Goal: Complete application form: Complete application form

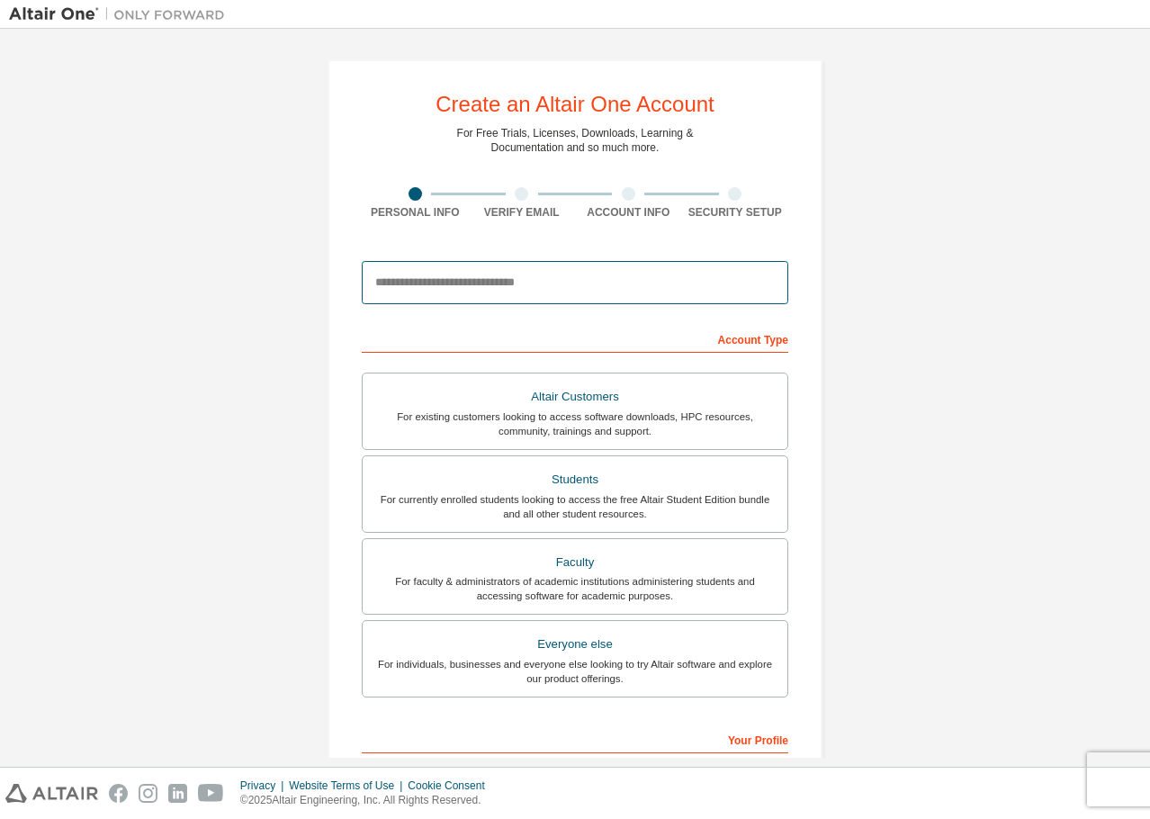
click at [478, 284] on input "email" at bounding box center [575, 282] width 426 height 43
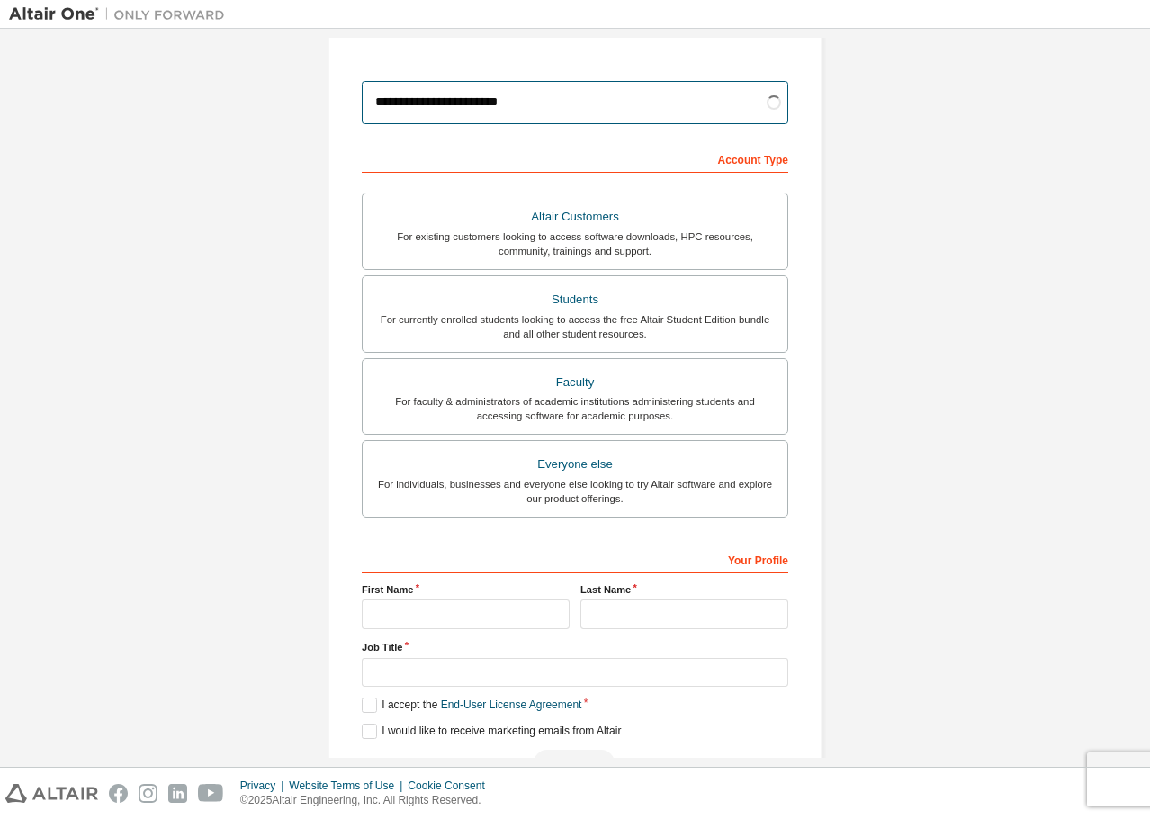
scroll to position [233, 0]
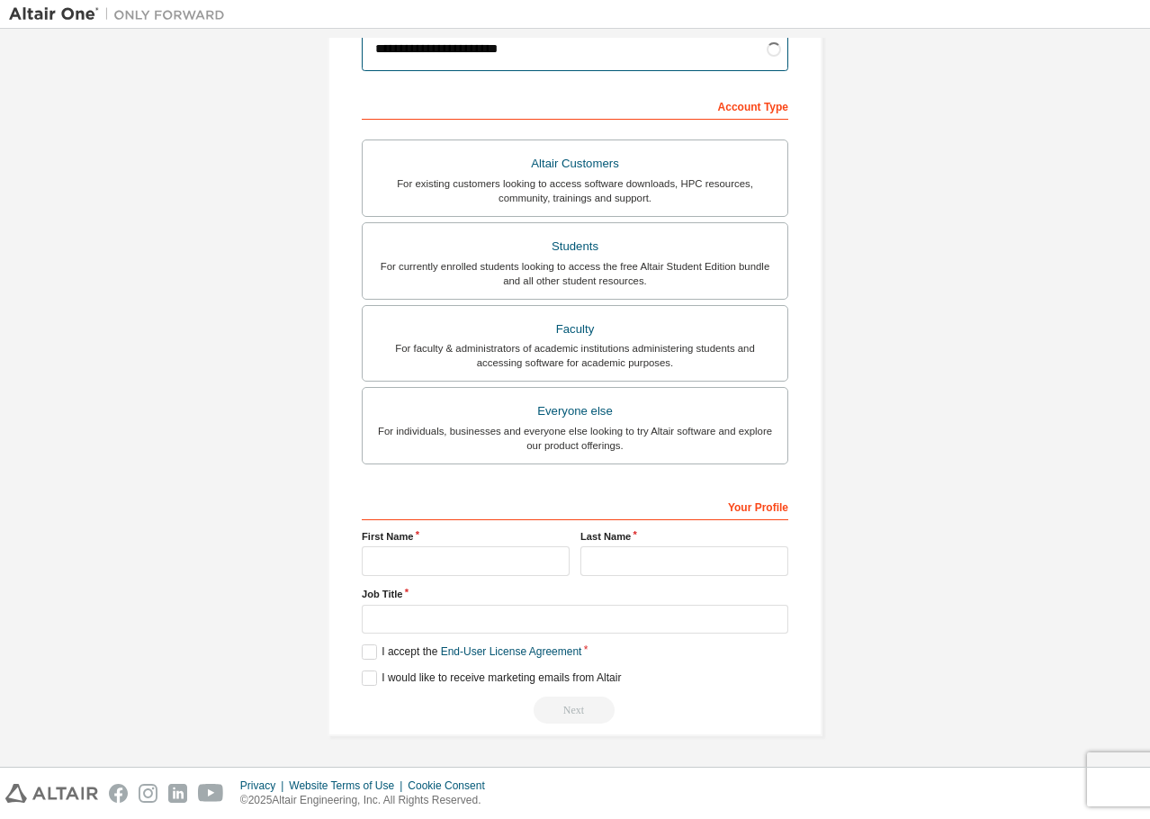
type input "**********"
click at [498, 570] on input "text" at bounding box center [466, 561] width 208 height 30
type input "*"
type input "**********"
type input "******"
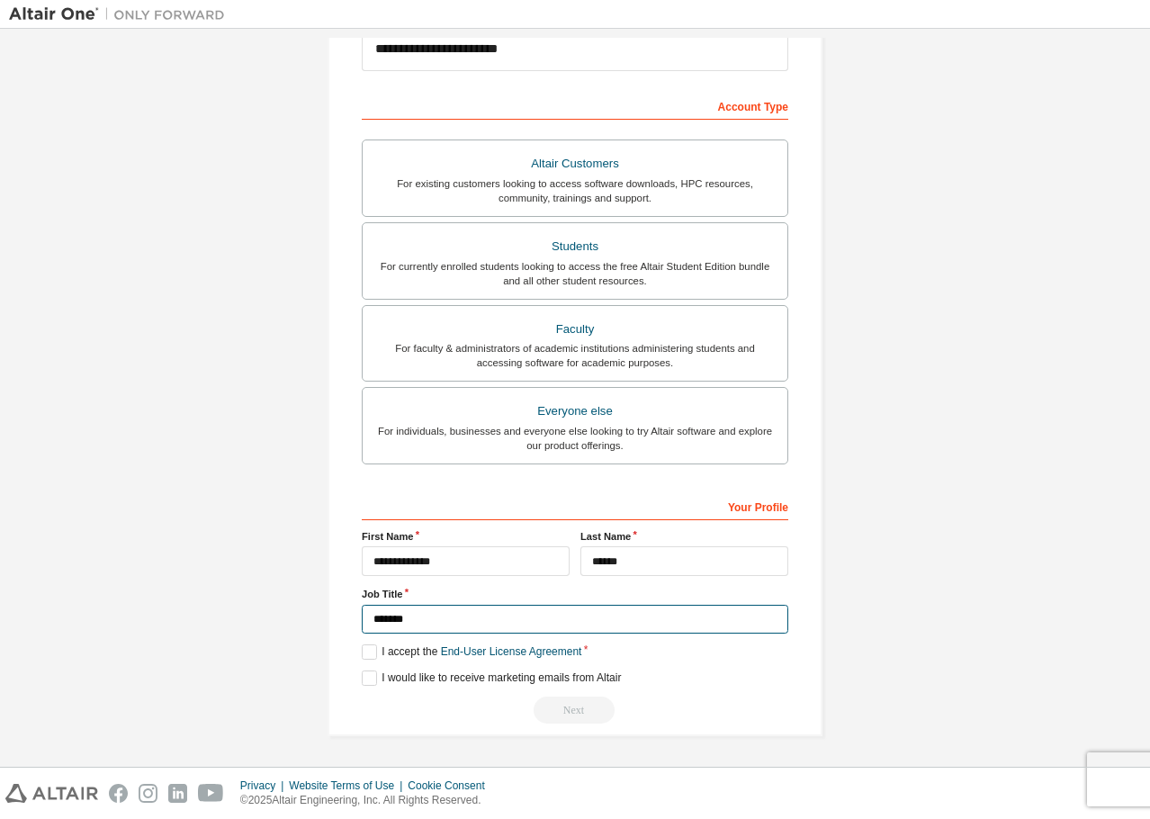
type input "*******"
click at [373, 650] on label "I accept the End-User License Agreement" at bounding box center [472, 651] width 220 height 15
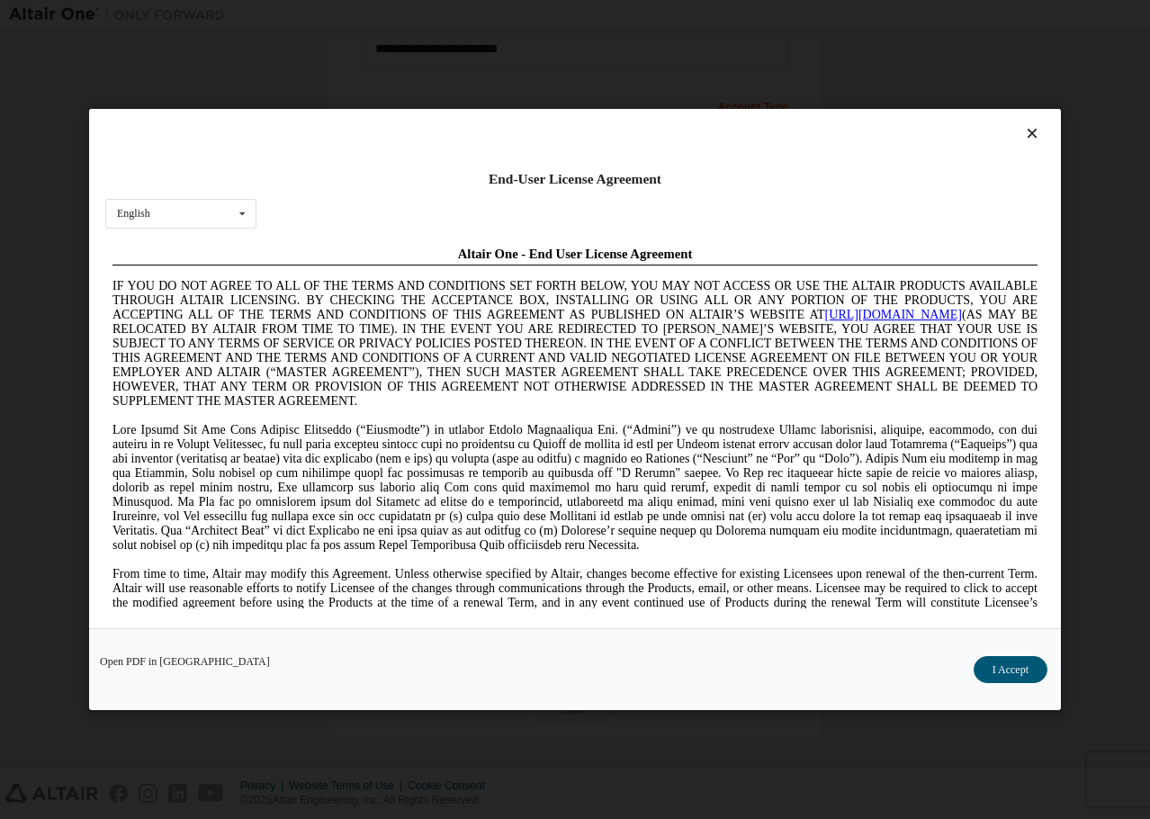
scroll to position [0, 0]
click at [1024, 668] on button "I Accept" at bounding box center [1010, 669] width 74 height 27
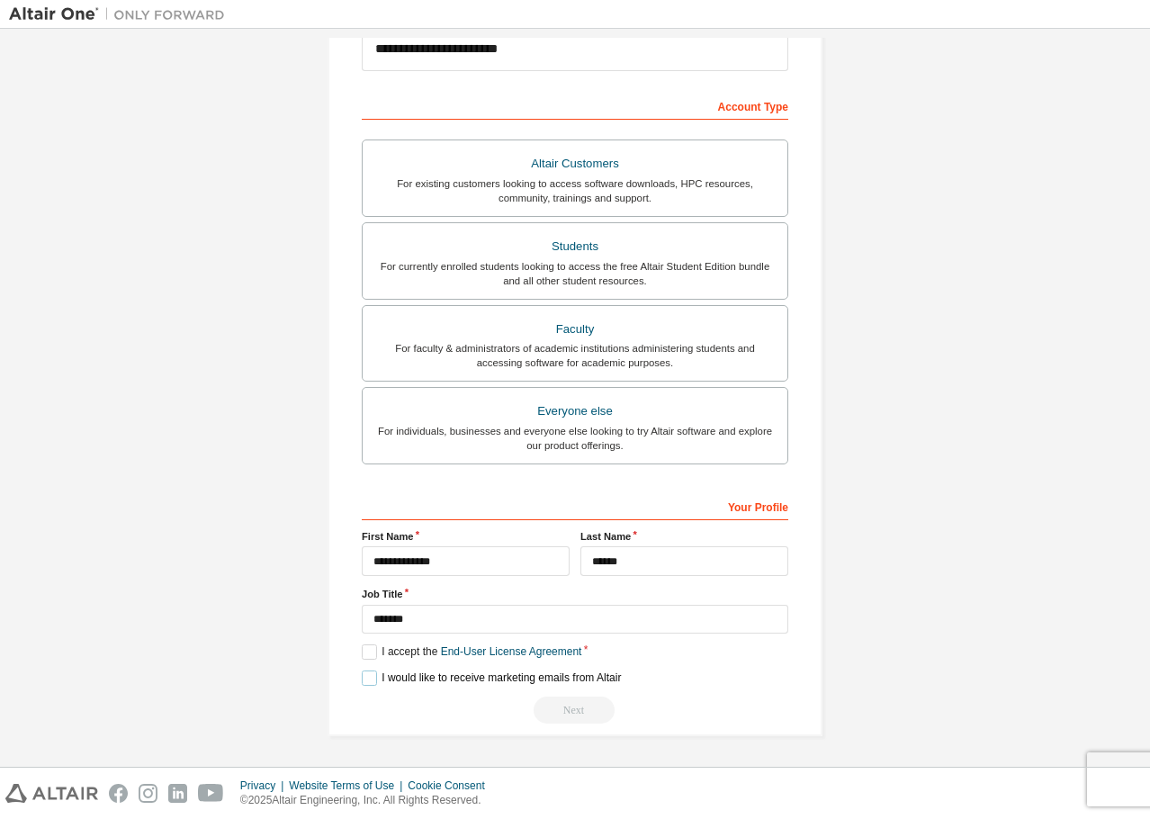
click at [362, 680] on label "I would like to receive marketing emails from Altair" at bounding box center [491, 677] width 259 height 15
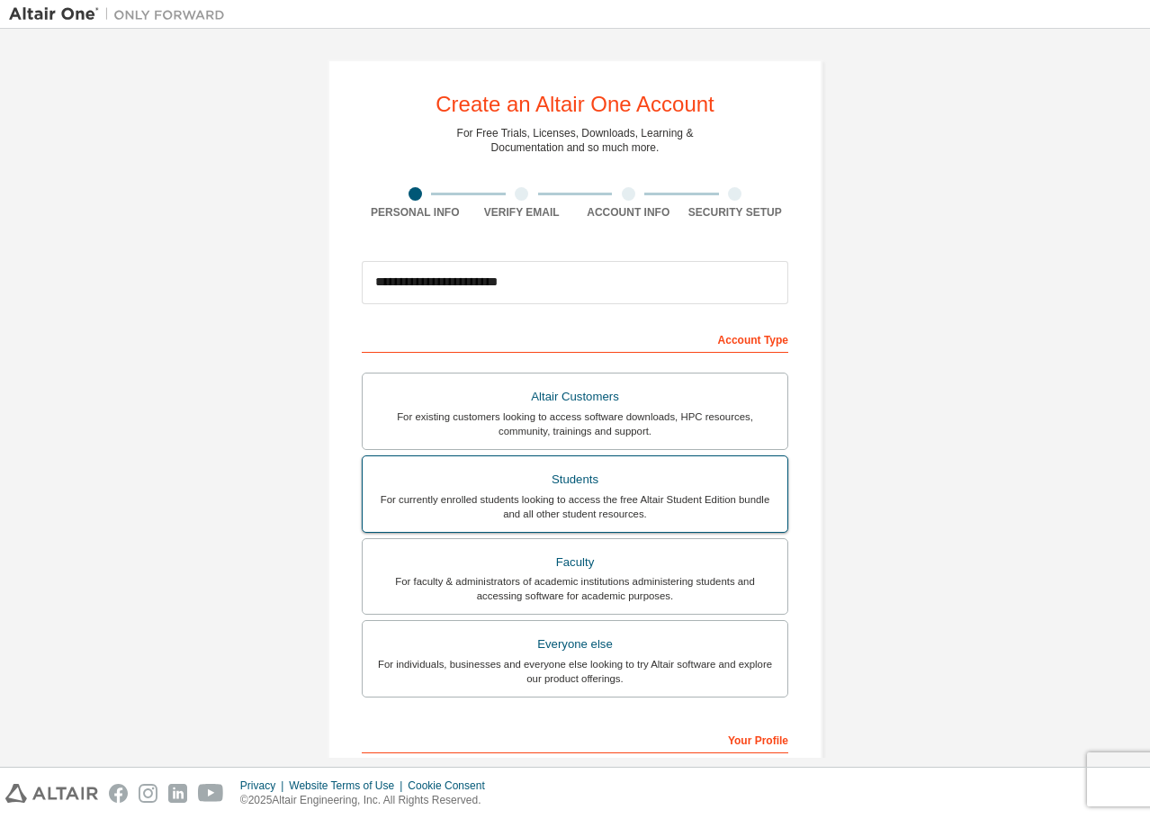
click at [615, 511] on div "For currently enrolled students looking to access the free Altair Student Editi…" at bounding box center [574, 506] width 403 height 29
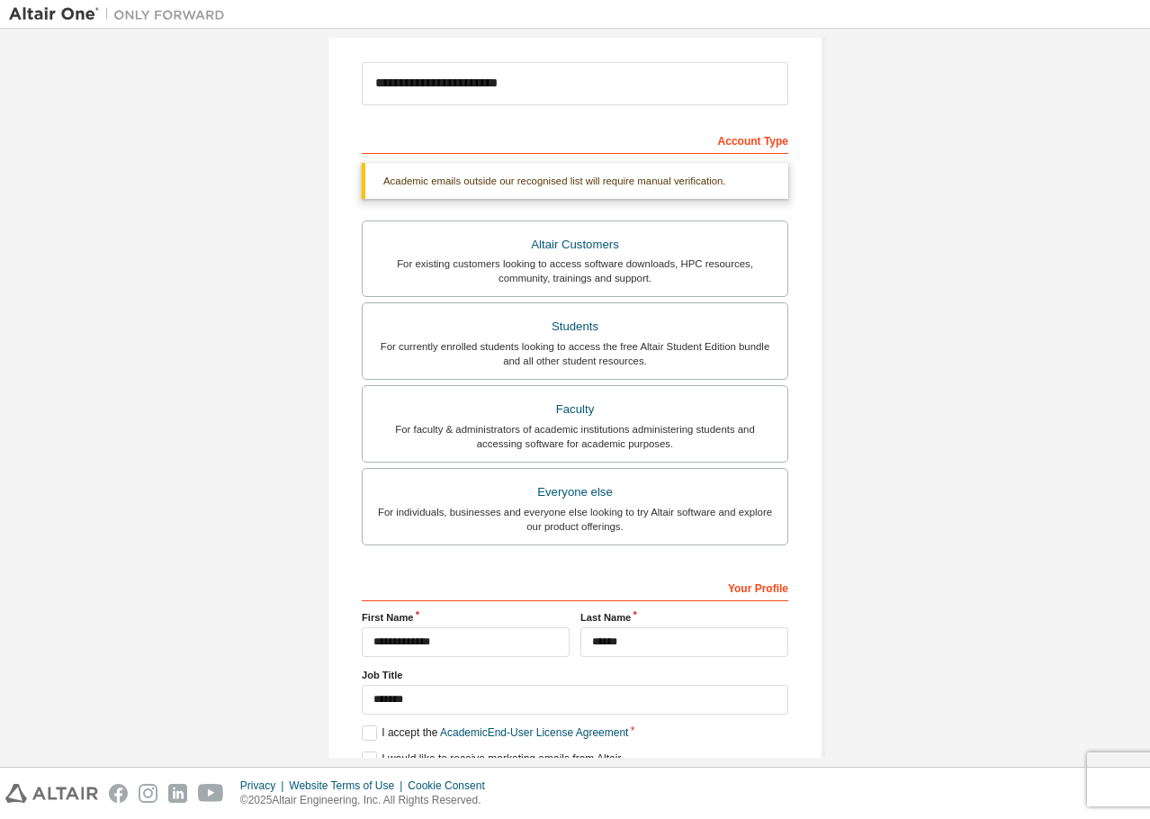
scroll to position [270, 0]
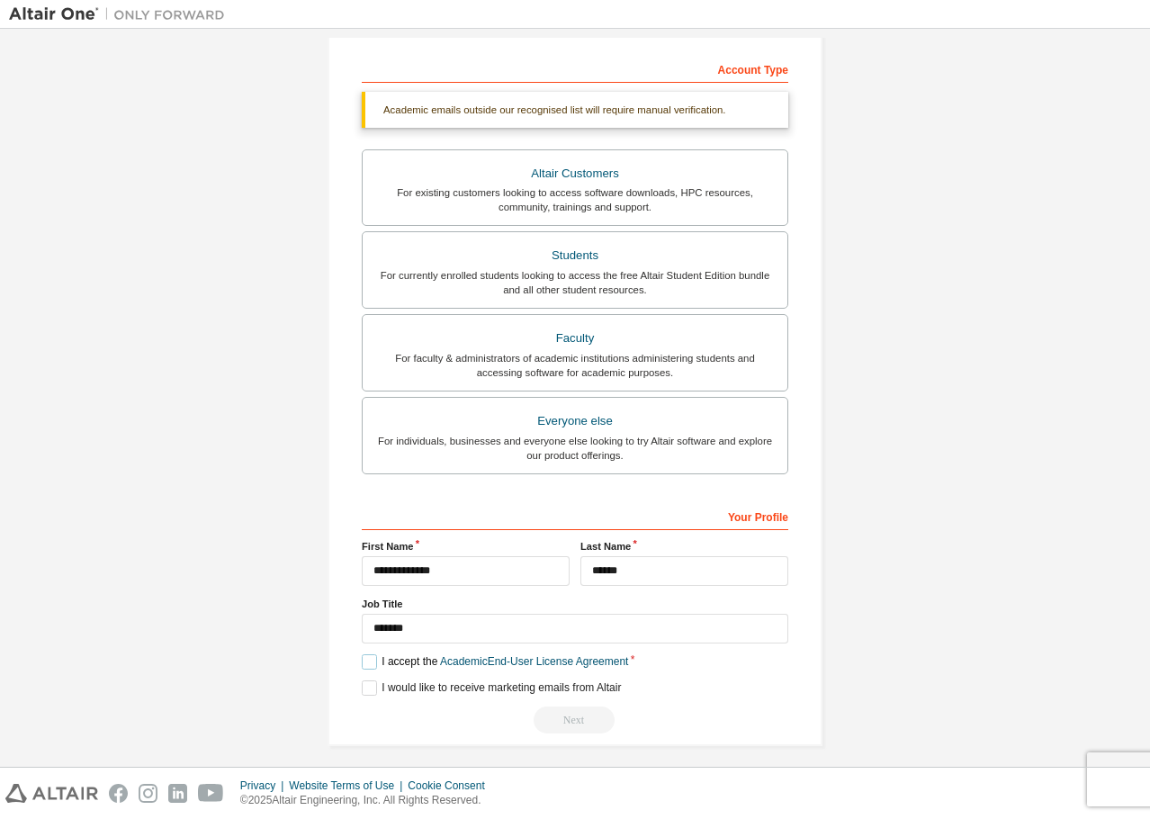
click at [362, 660] on label "I accept the Academic End-User License Agreement" at bounding box center [495, 661] width 266 height 15
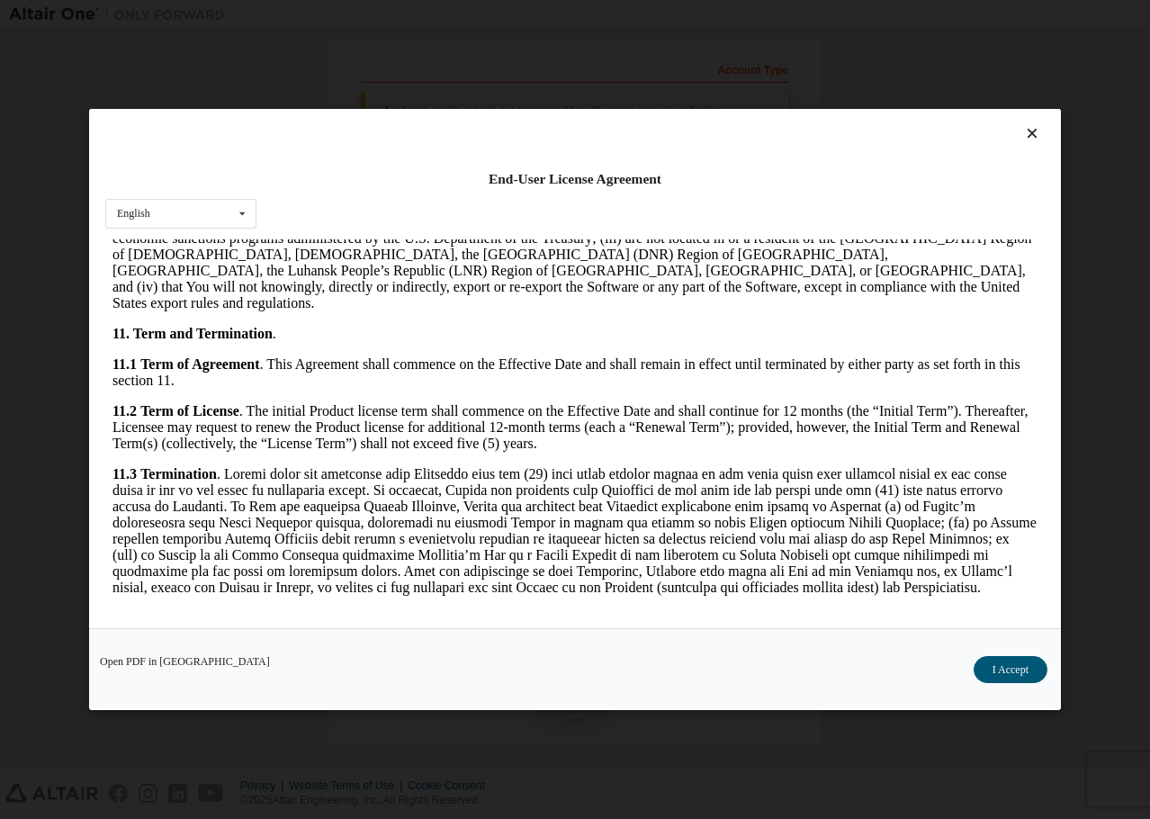
scroll to position [2859, 0]
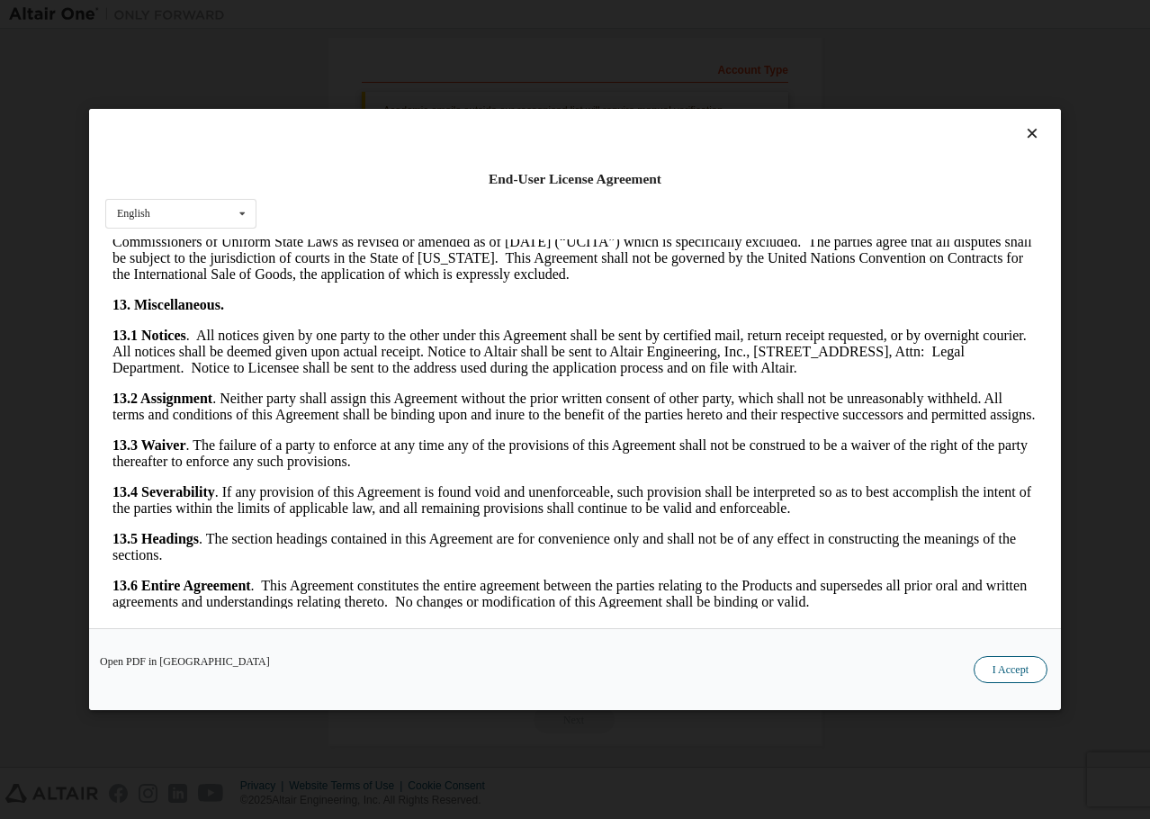
click at [1000, 674] on button "I Accept" at bounding box center [1010, 669] width 74 height 27
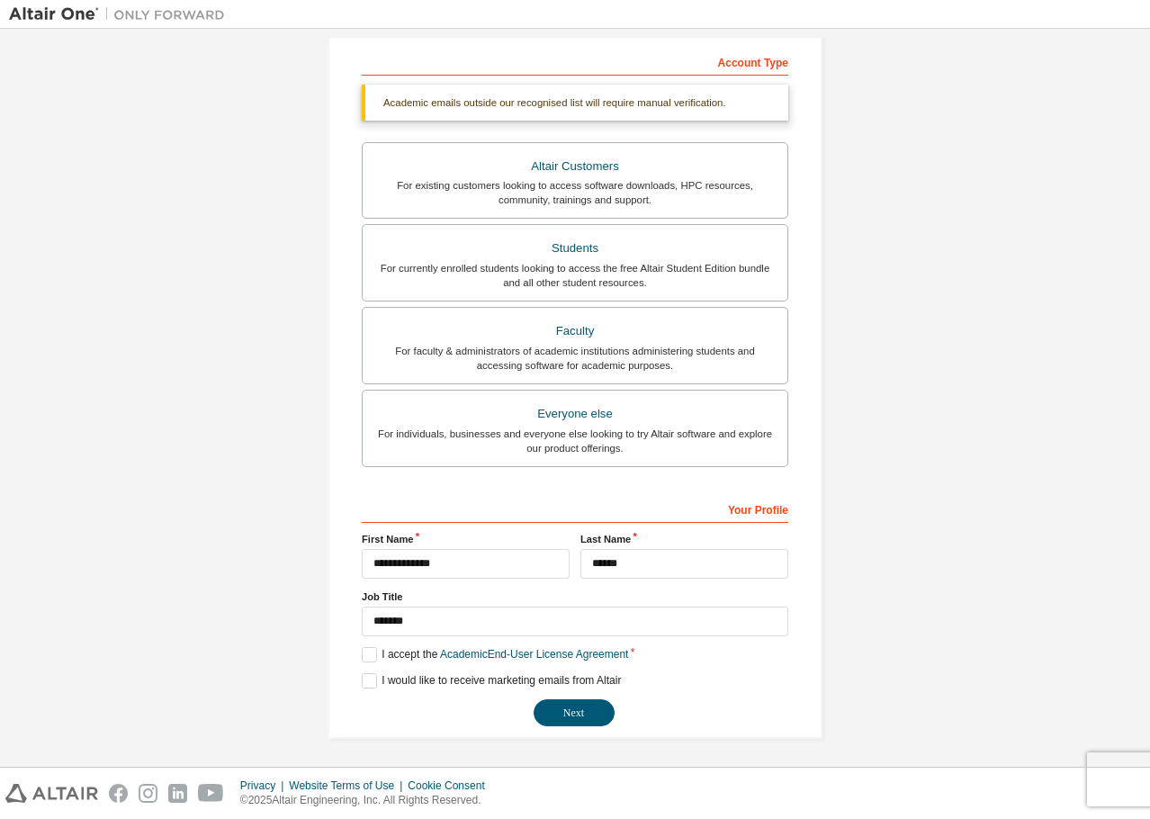
scroll to position [280, 0]
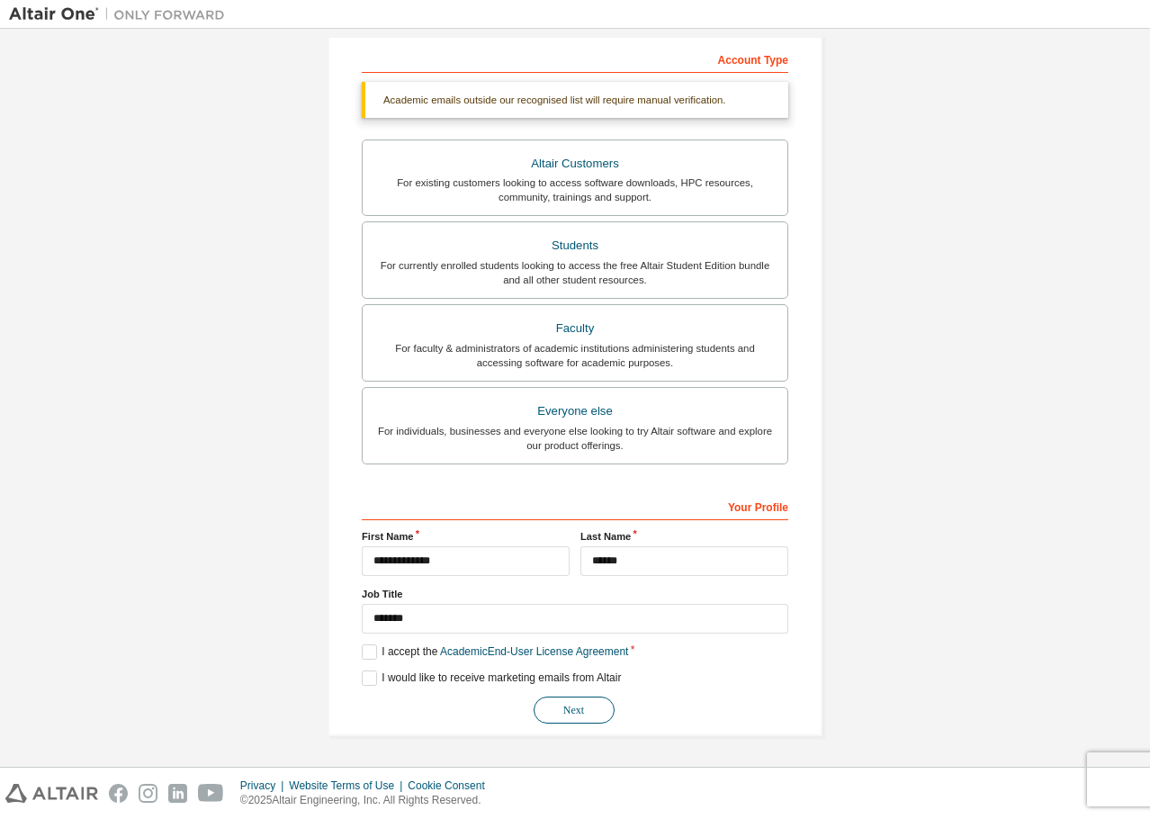
click at [596, 713] on button "Next" at bounding box center [573, 709] width 81 height 27
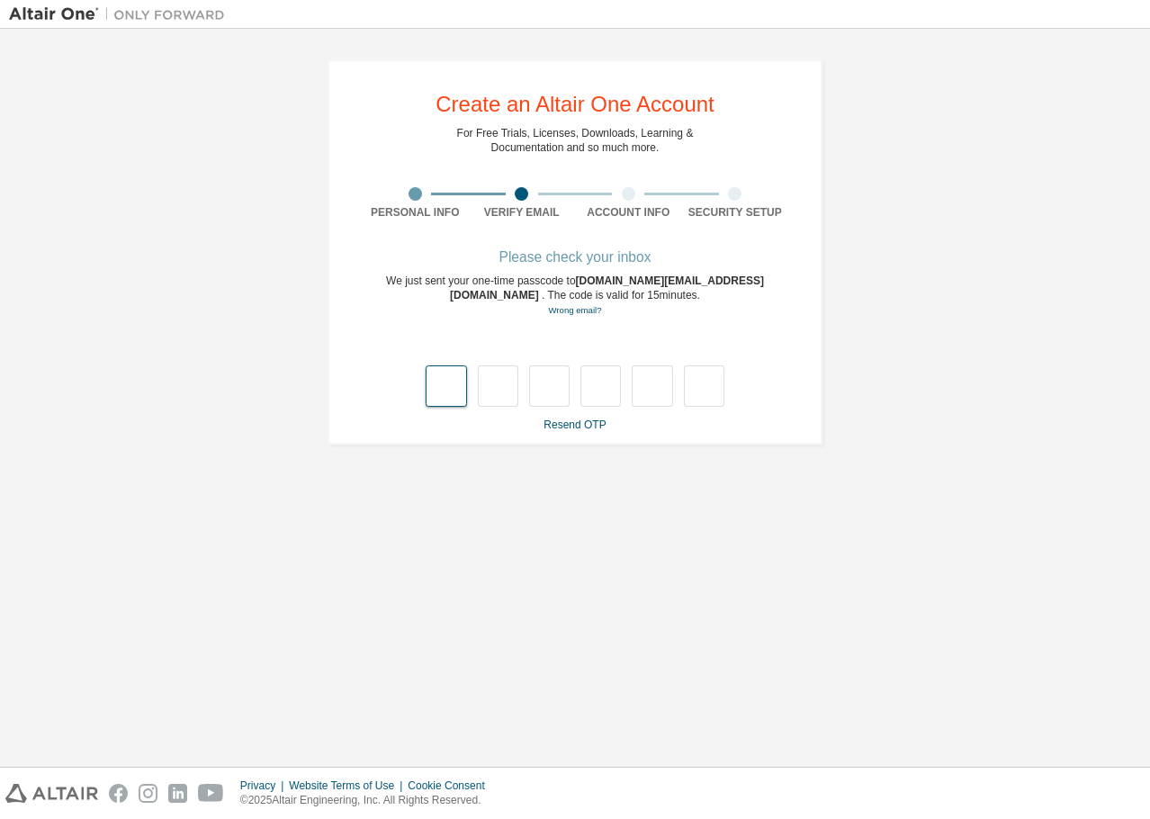
click at [456, 394] on input "text" at bounding box center [446, 385] width 40 height 41
type input "*"
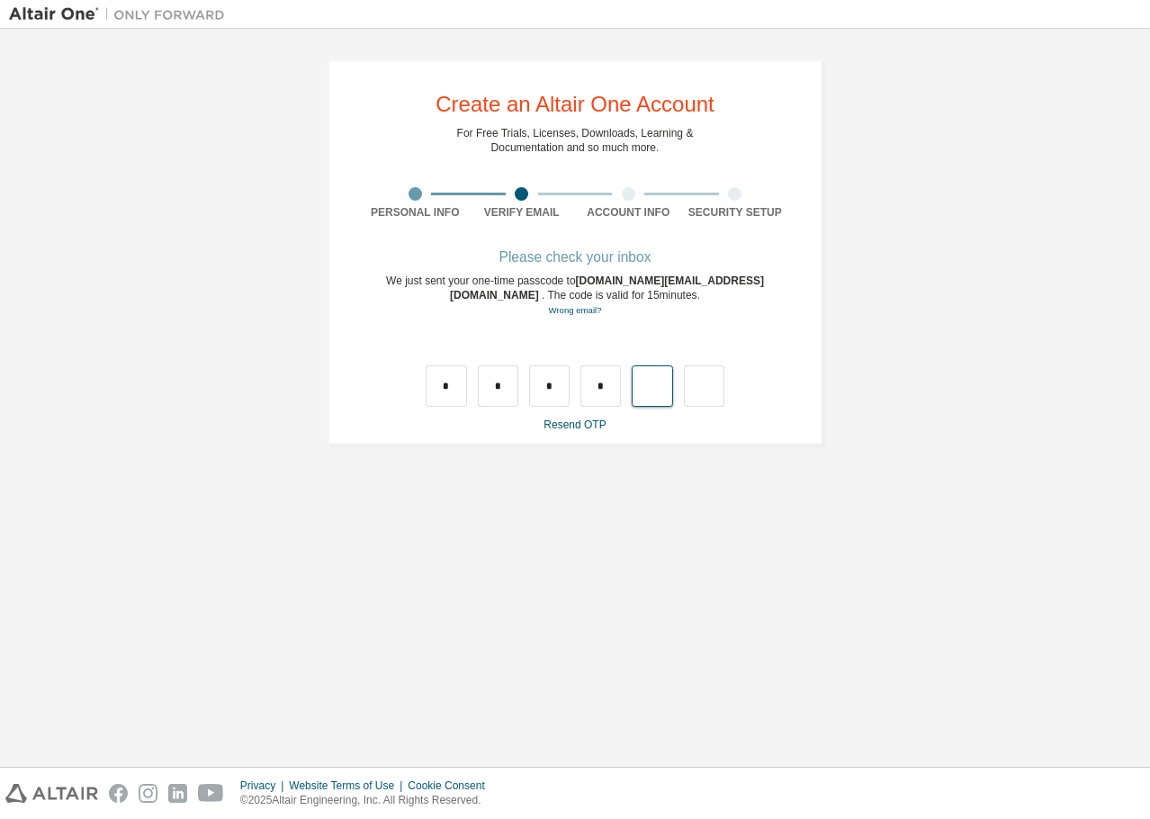
type input "*"
